Goal: Information Seeking & Learning: Learn about a topic

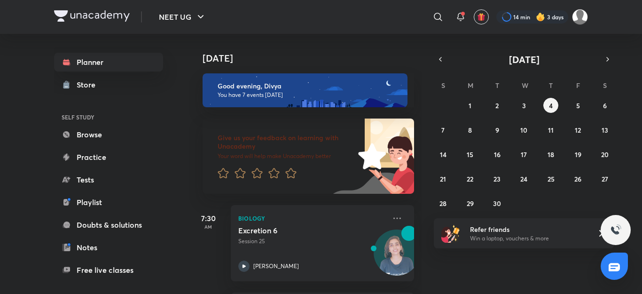
scroll to position [465, 0]
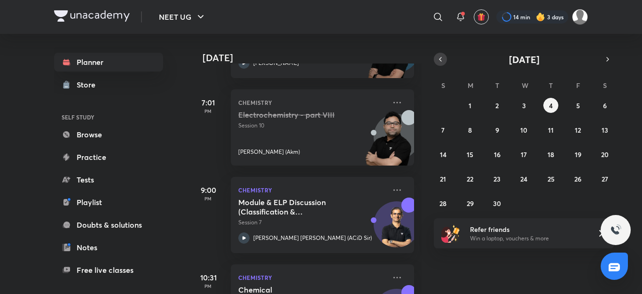
click at [439, 62] on icon "button" at bounding box center [440, 59] width 8 height 8
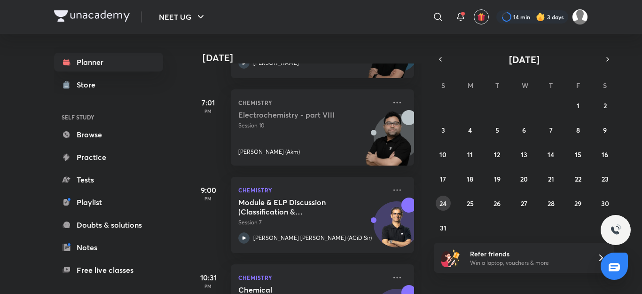
click at [445, 206] on abbr "24" at bounding box center [442, 203] width 7 height 9
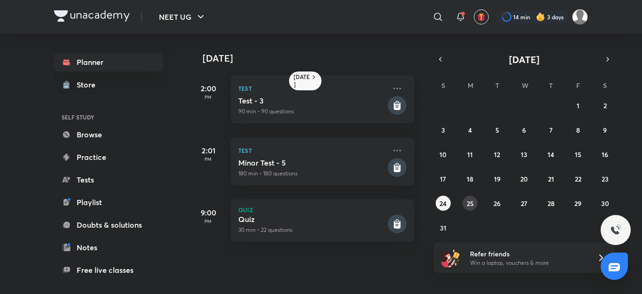
drag, startPoint x: 445, startPoint y: 206, endPoint x: 465, endPoint y: 206, distance: 19.3
click at [465, 206] on div "27 28 29 30 31 1 2 3 4 5 6 7 8 9 10 11 12 13 14 15 16 17 18 19 20 21 22 23 24 2…" at bounding box center [524, 166] width 180 height 137
click at [465, 206] on button "25" at bounding box center [469, 202] width 15 height 15
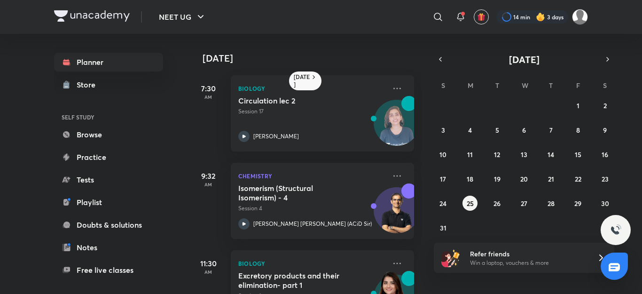
click at [286, 254] on div "Biology Excretory products and their elimination- part 1 Session 1 Seep Pahuja" at bounding box center [322, 288] width 183 height 76
